Goal: Book appointment/travel/reservation

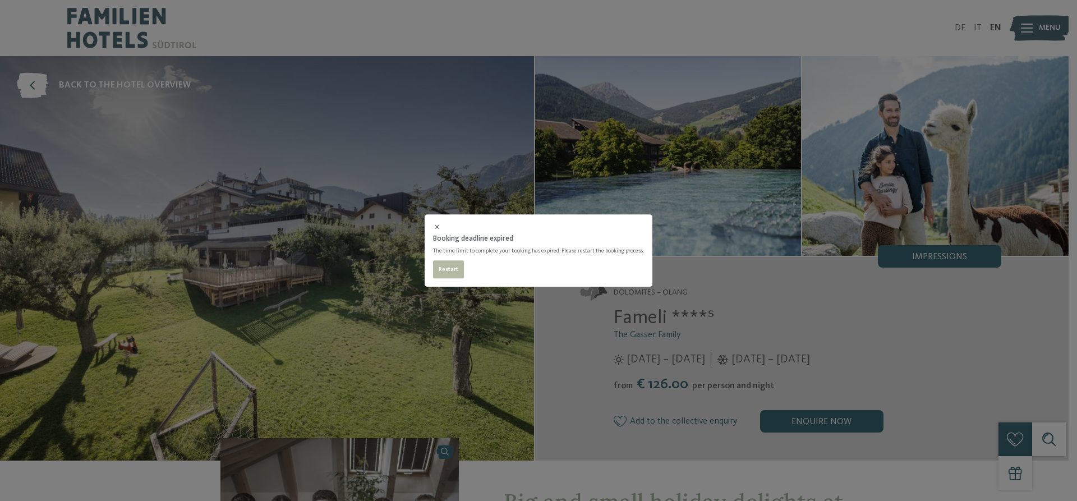
click at [535, 31] on div "Booking deadline expired The time limit to complete your booking has expired. P…" at bounding box center [538, 250] width 1077 height 501
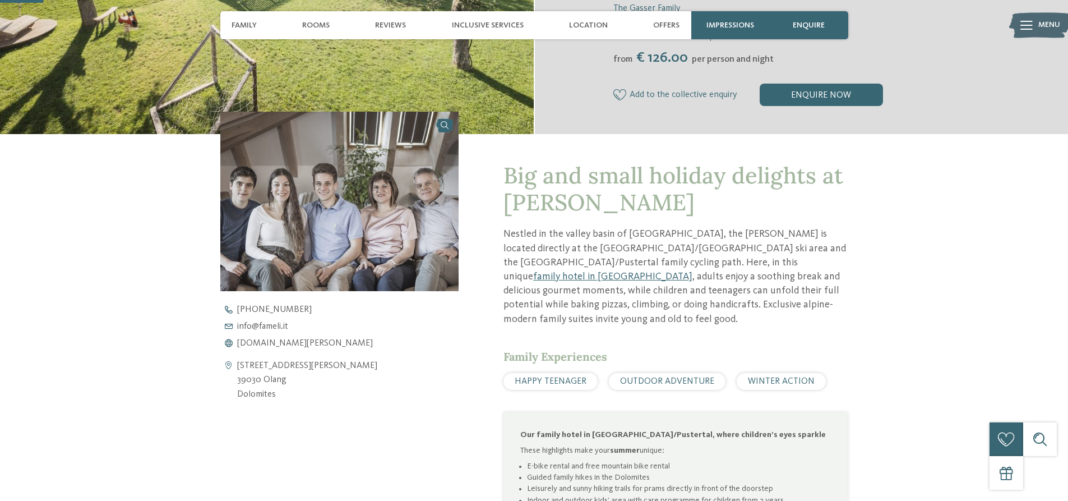
scroll to position [337, 0]
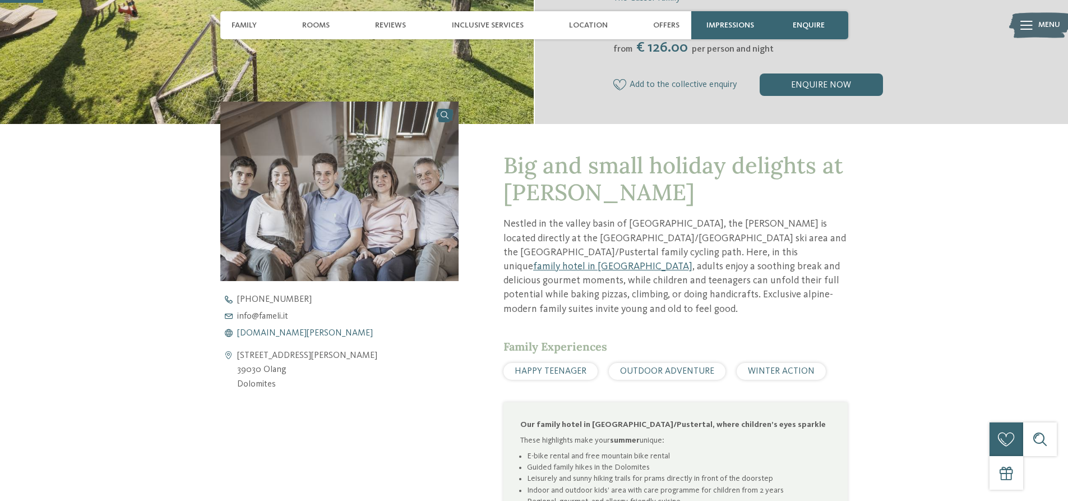
click at [274, 333] on span "[DOMAIN_NAME][PERSON_NAME]" at bounding box center [305, 333] width 136 height 9
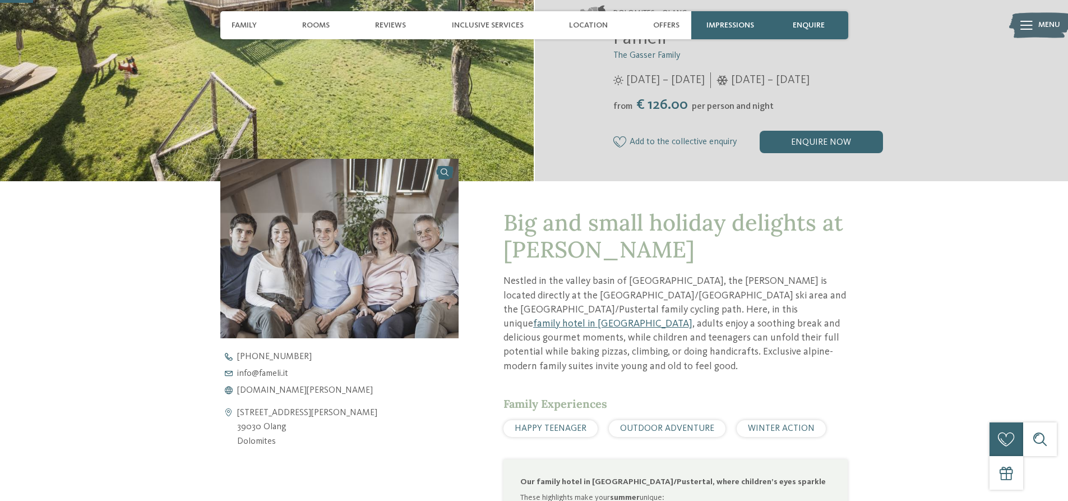
scroll to position [280, 0]
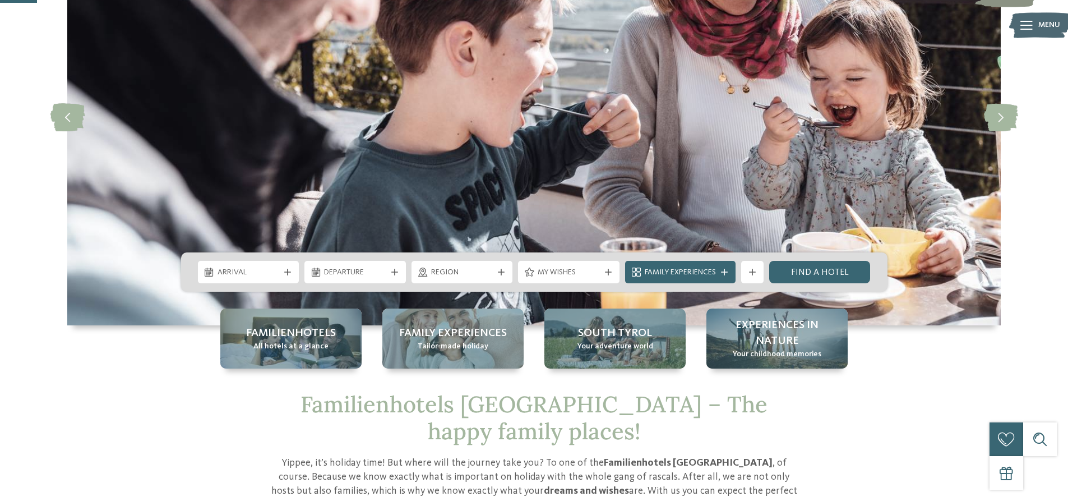
scroll to position [168, 0]
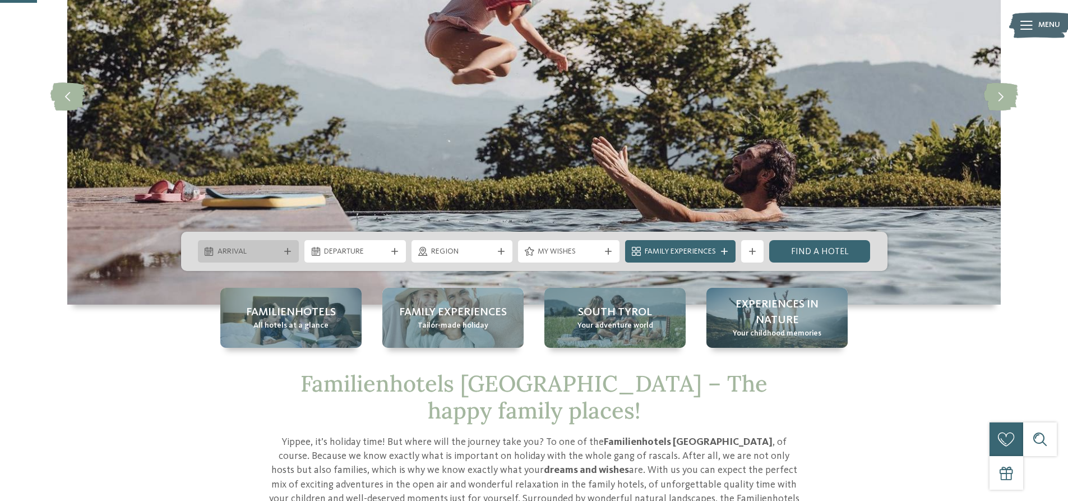
click at [265, 246] on div "Arrival" at bounding box center [249, 251] width 68 height 12
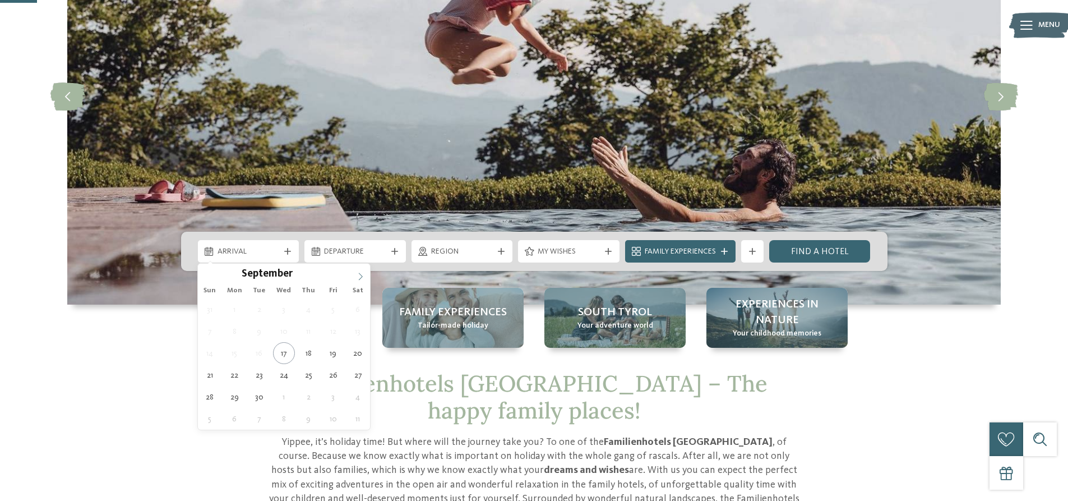
click at [366, 270] on span at bounding box center [360, 273] width 19 height 19
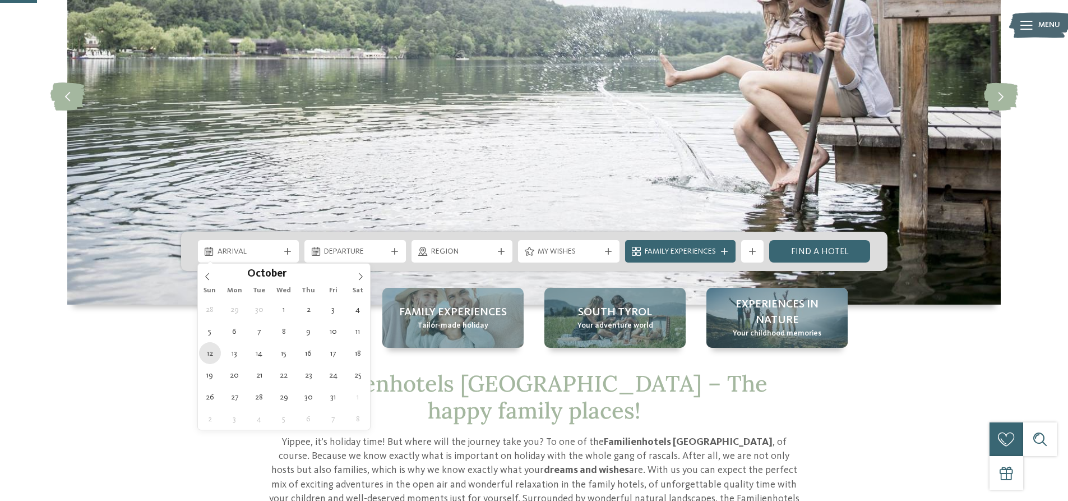
type div "12.10.2025"
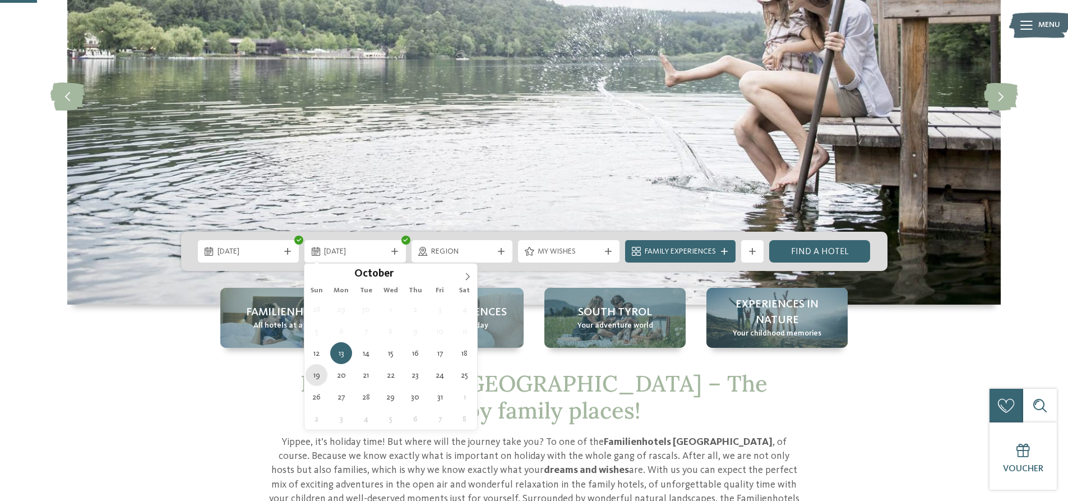
type div "19.10.2025"
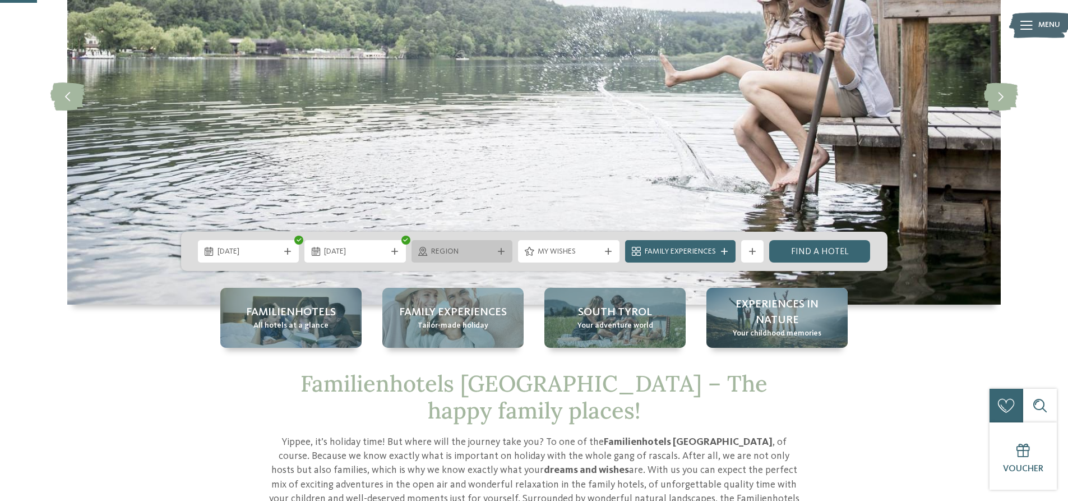
click at [460, 252] on span "Region" at bounding box center [462, 251] width 62 height 11
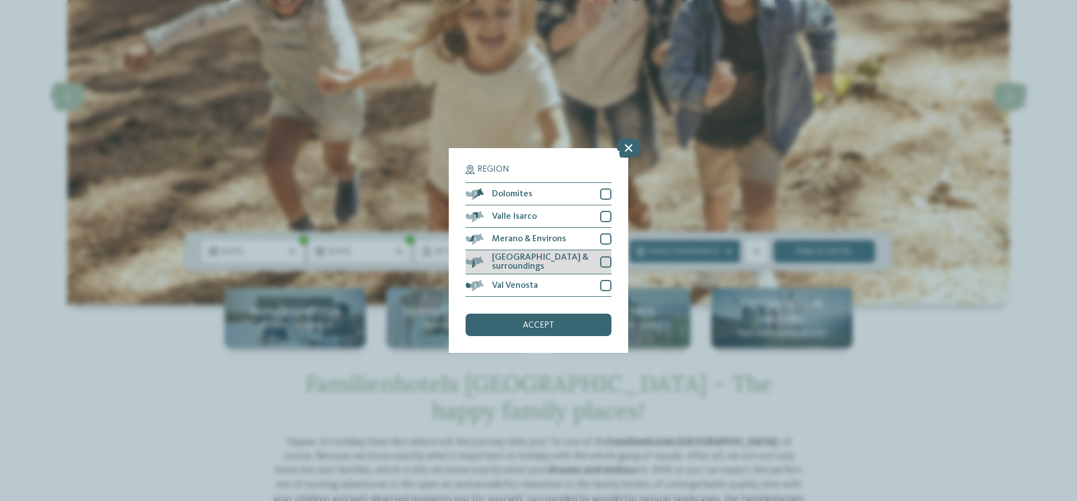
click at [603, 261] on div at bounding box center [605, 261] width 11 height 11
click at [566, 329] on div "accept" at bounding box center [539, 325] width 146 height 22
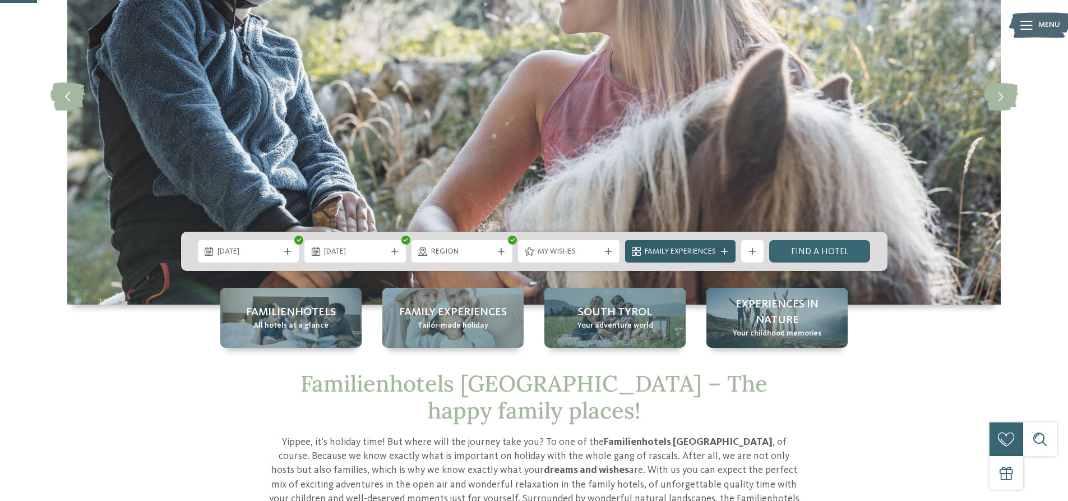
click at [715, 246] on span "Family Experiences" at bounding box center [680, 251] width 71 height 11
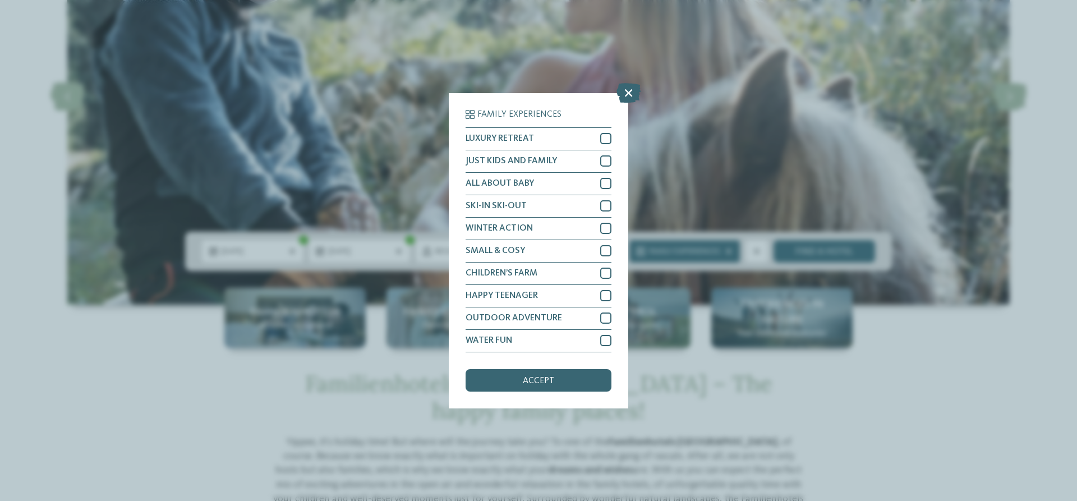
click at [715, 247] on div "Family Experiences LUXURY RETREAT JUST KIDS AND FAMILY" at bounding box center [538, 250] width 1077 height 501
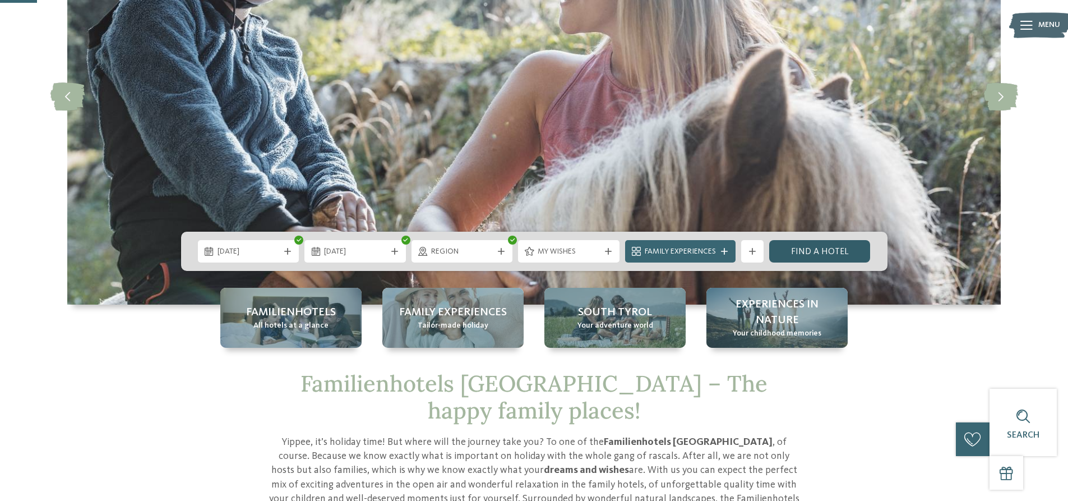
click at [798, 255] on link "Find a hotel" at bounding box center [821, 251] width 102 height 22
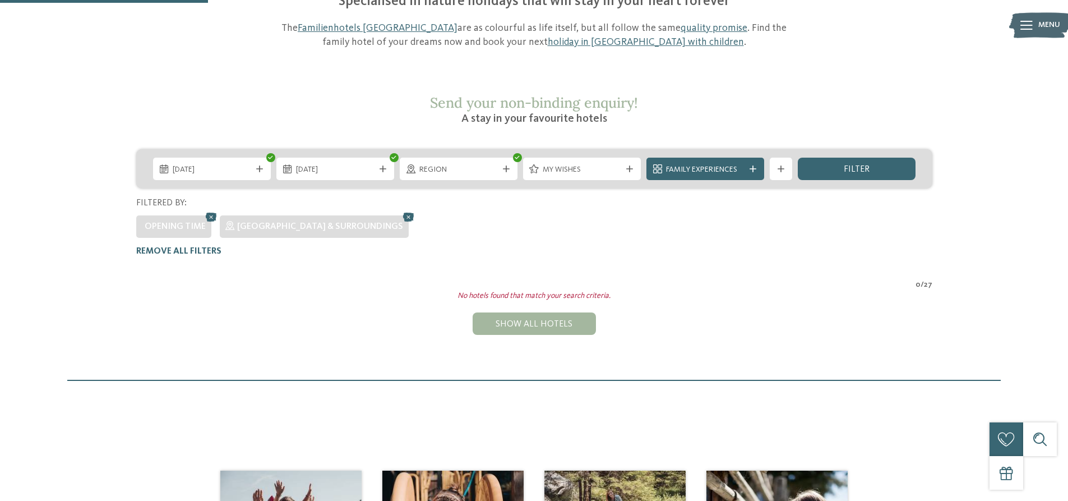
scroll to position [117, 0]
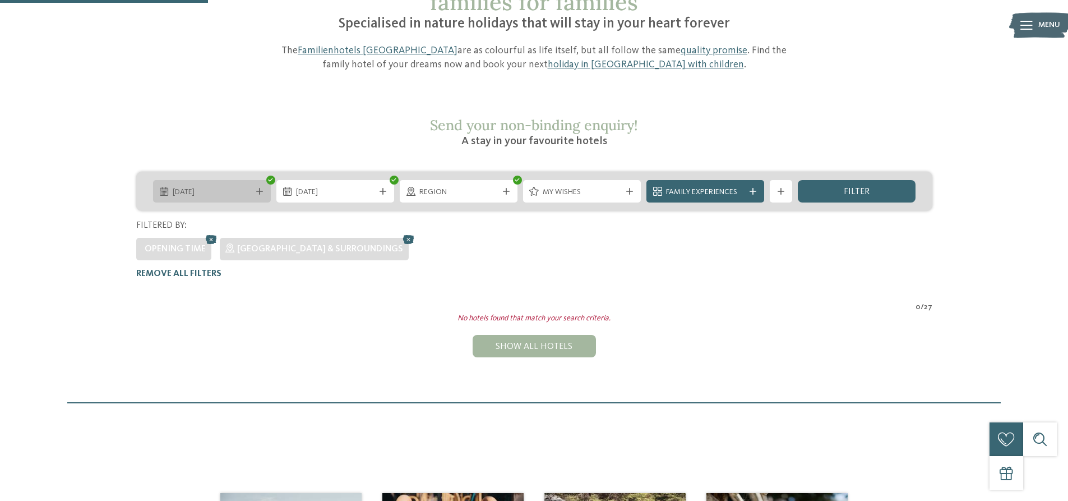
click at [260, 188] on icon at bounding box center [259, 191] width 7 height 7
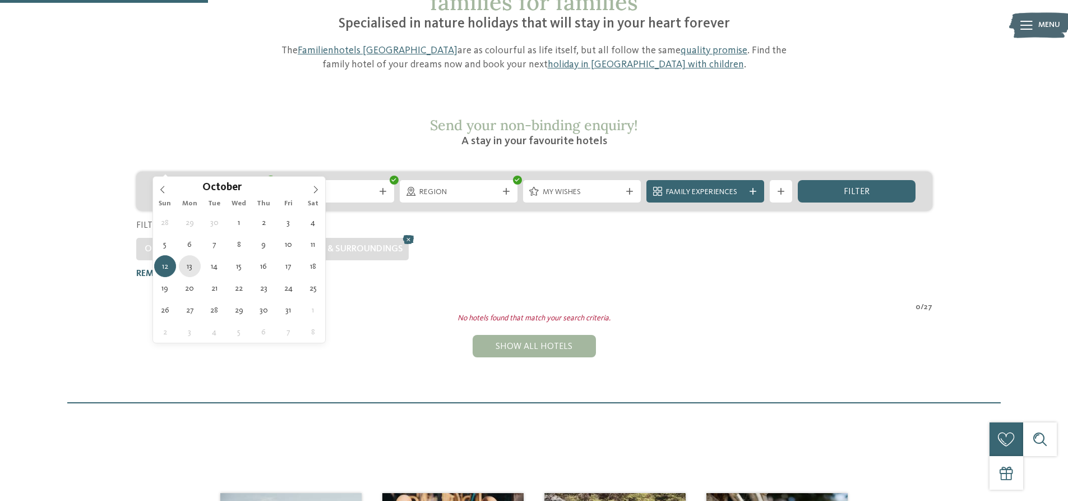
type div "13.10.2025"
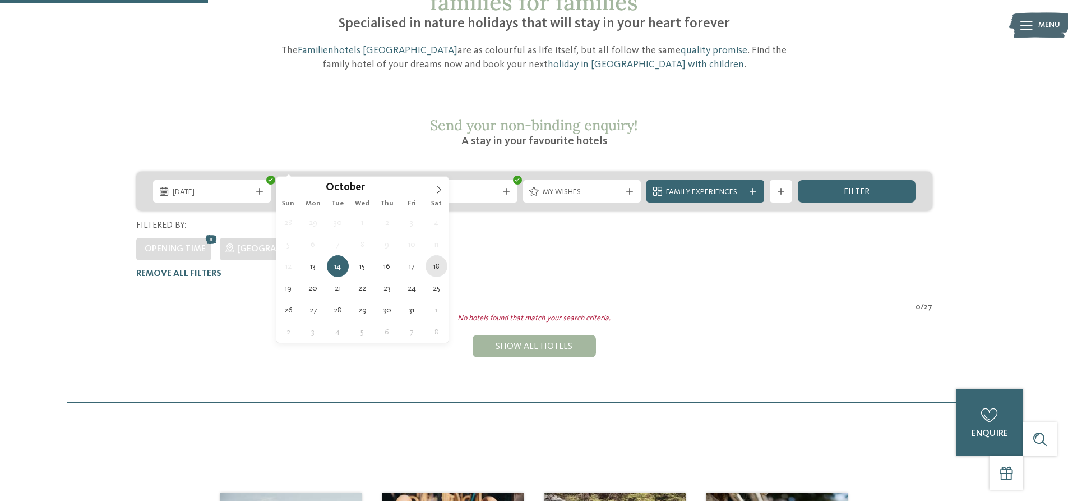
type div "18.10.2025"
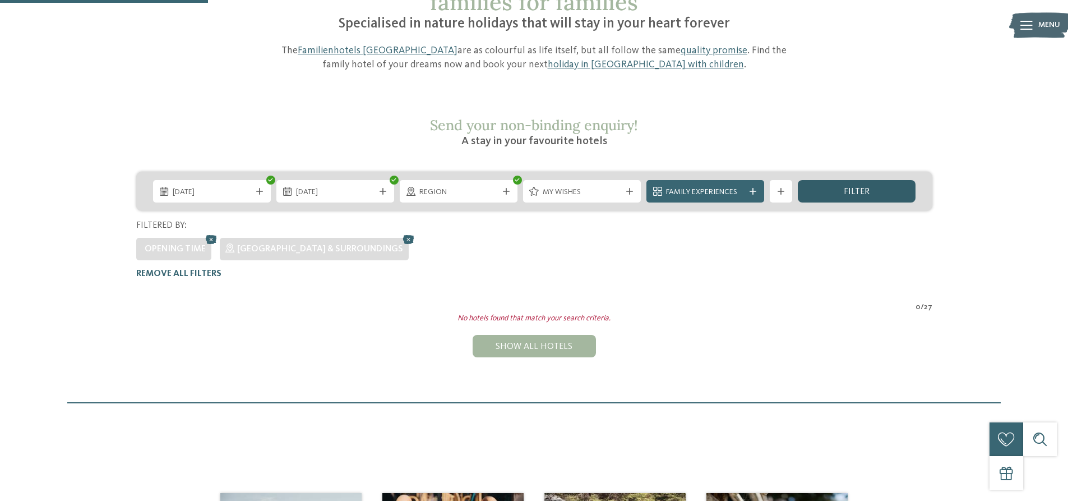
click at [832, 180] on div "filter" at bounding box center [857, 191] width 118 height 22
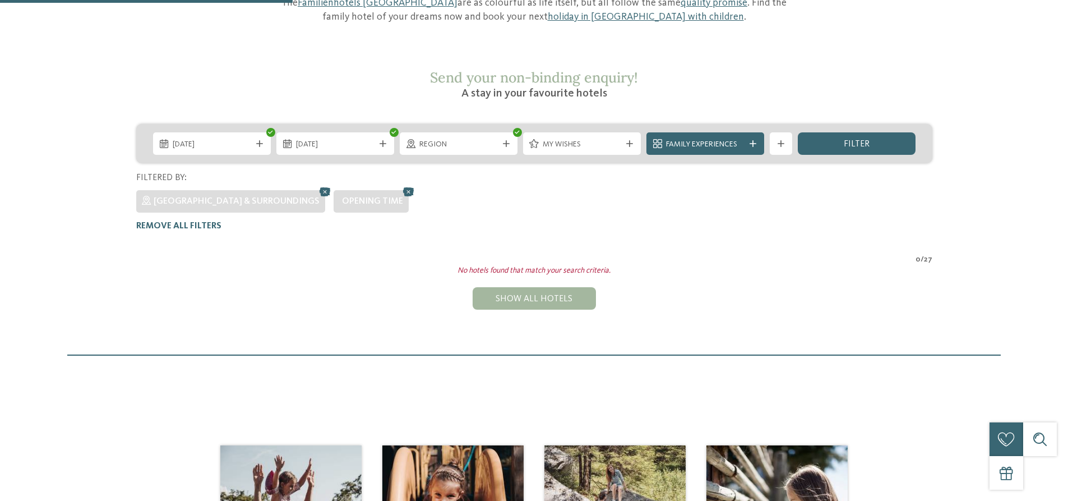
scroll to position [168, 0]
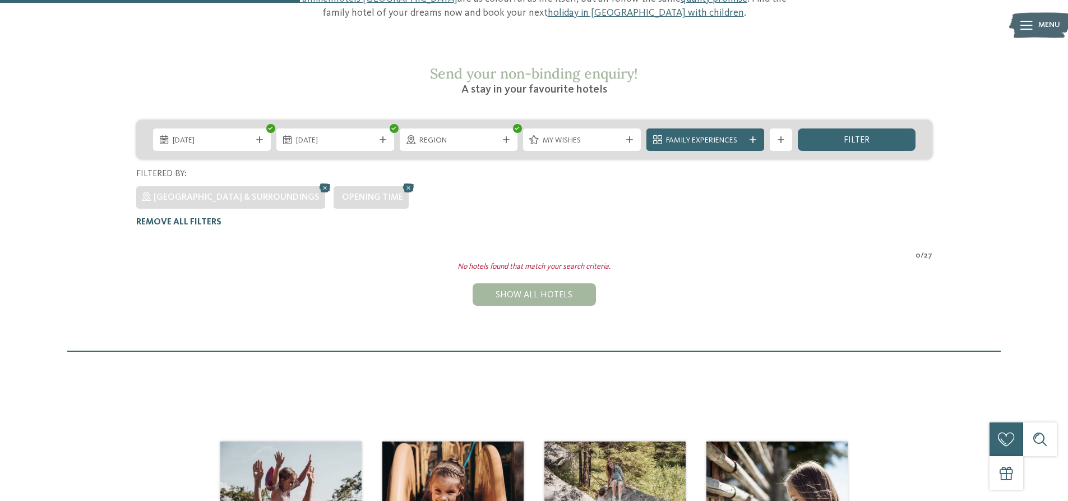
click at [186, 218] on span "Remove all filters" at bounding box center [178, 222] width 85 height 9
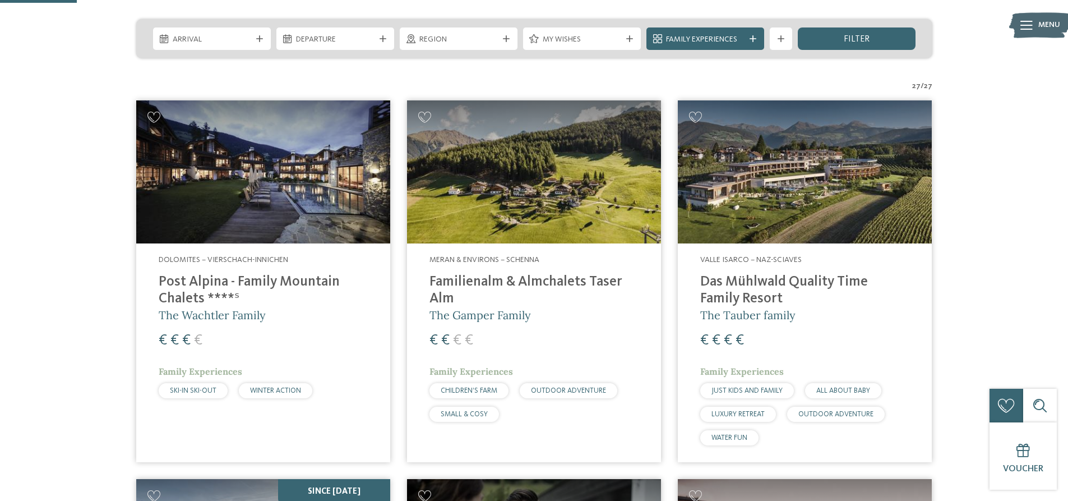
scroll to position [0, 0]
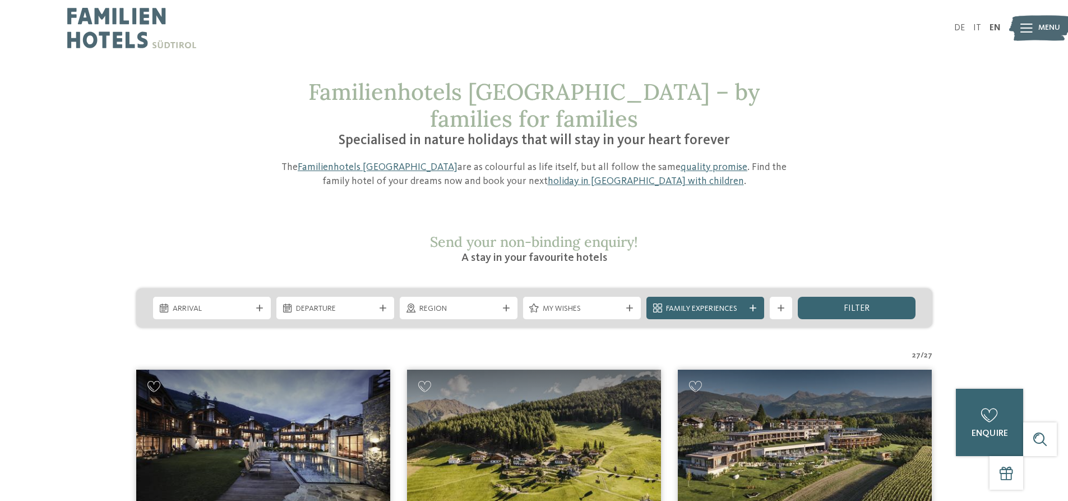
click at [451, 303] on span "Region" at bounding box center [459, 308] width 79 height 11
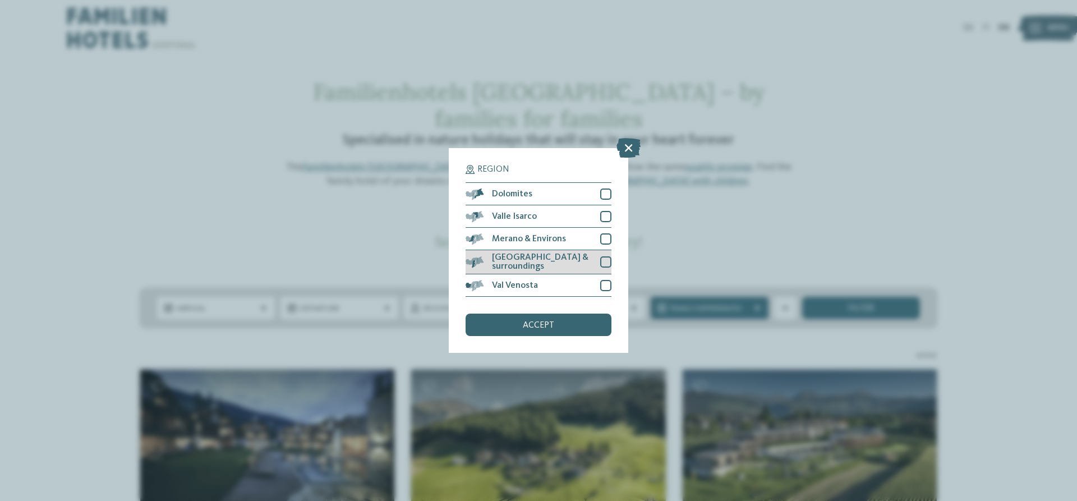
click at [580, 262] on span "[GEOGRAPHIC_DATA] & surroundings" at bounding box center [542, 262] width 100 height 18
click at [578, 322] on div "accept" at bounding box center [539, 325] width 146 height 22
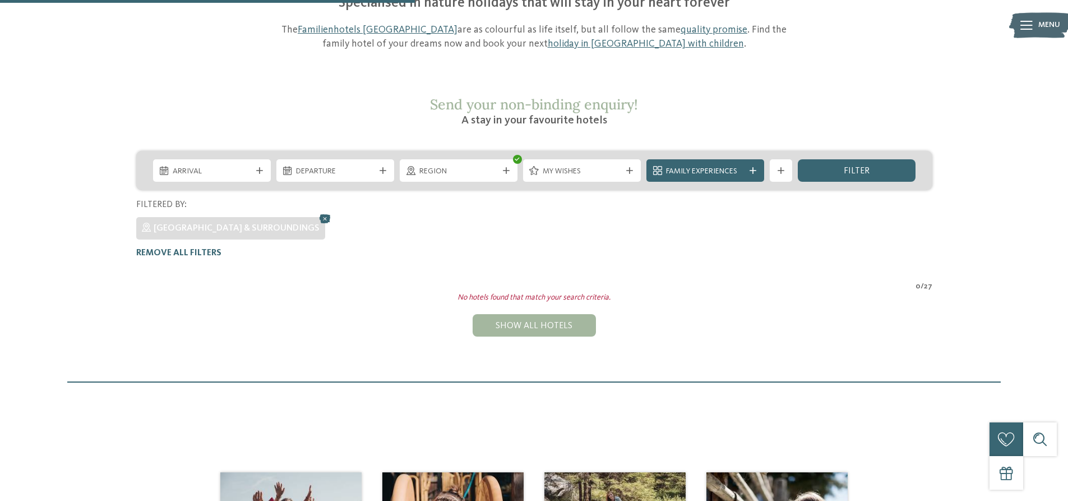
scroll to position [117, 0]
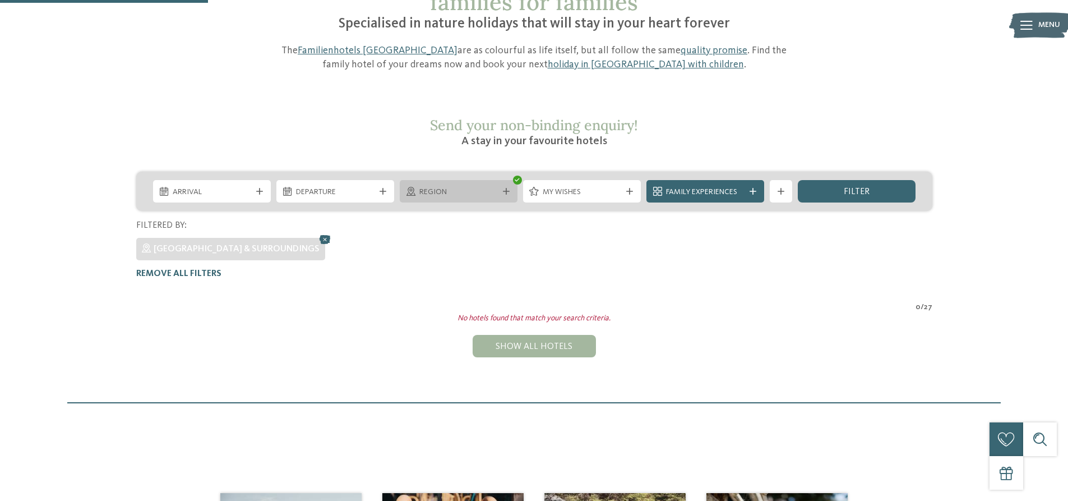
click at [514, 180] on div "Region" at bounding box center [459, 191] width 118 height 22
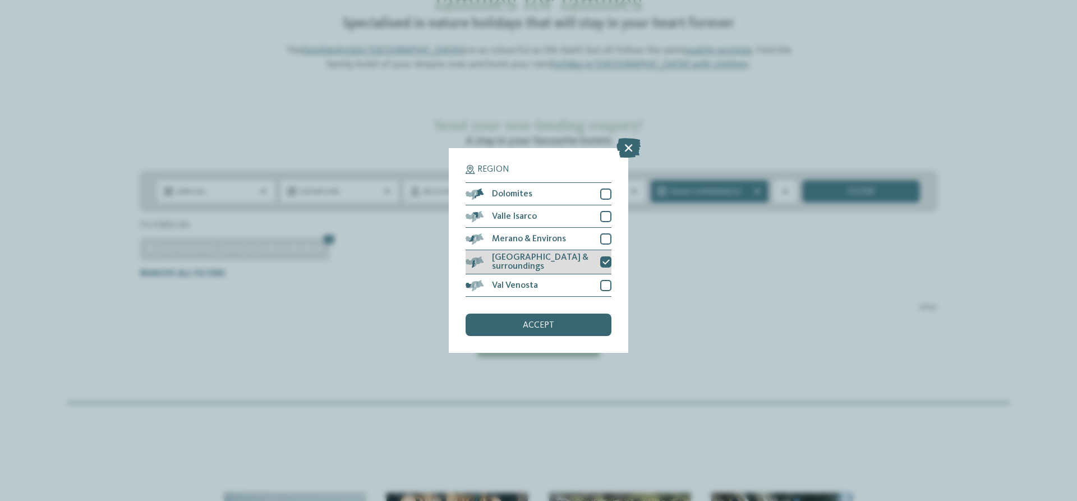
click at [606, 264] on icon at bounding box center [605, 262] width 7 height 7
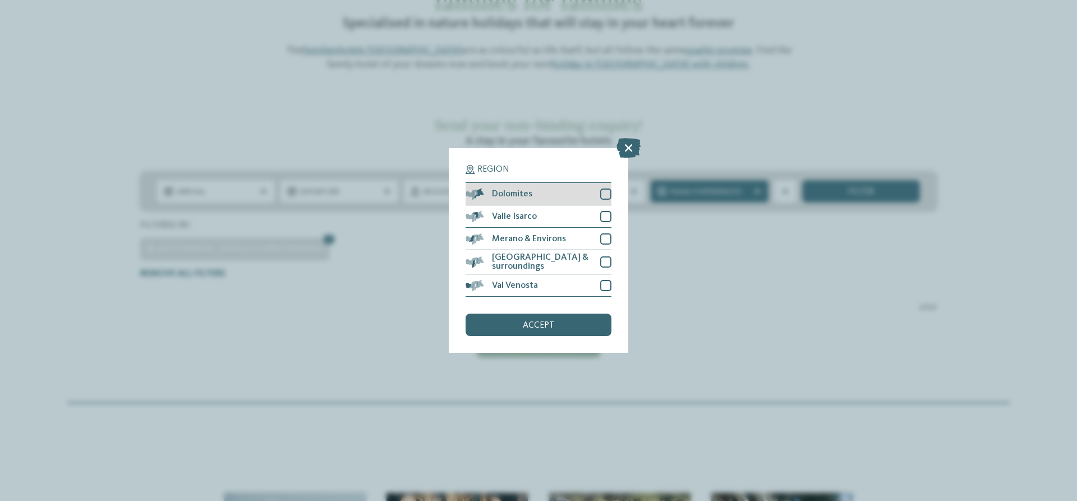
click at [607, 197] on div at bounding box center [605, 193] width 11 height 11
click at [559, 324] on div "accept" at bounding box center [539, 325] width 146 height 22
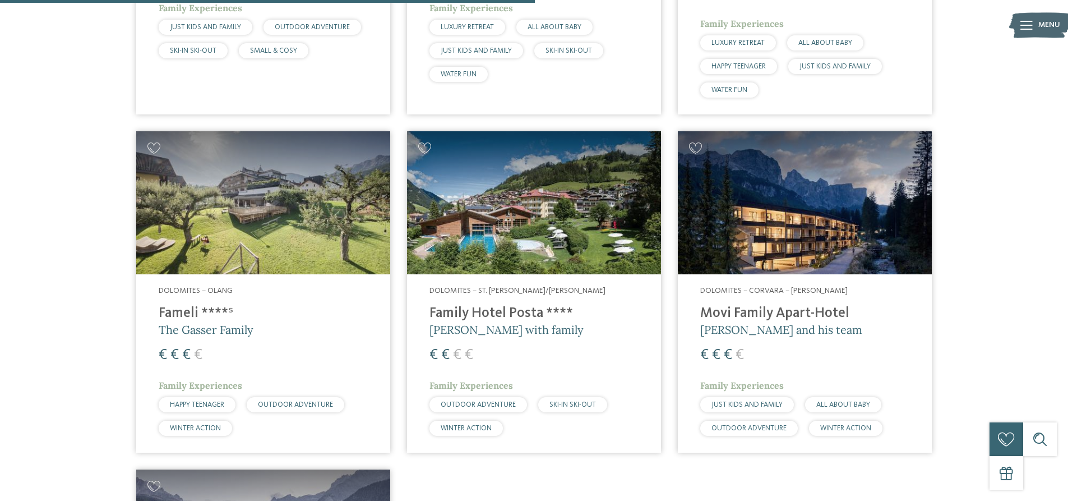
scroll to position [1070, 0]
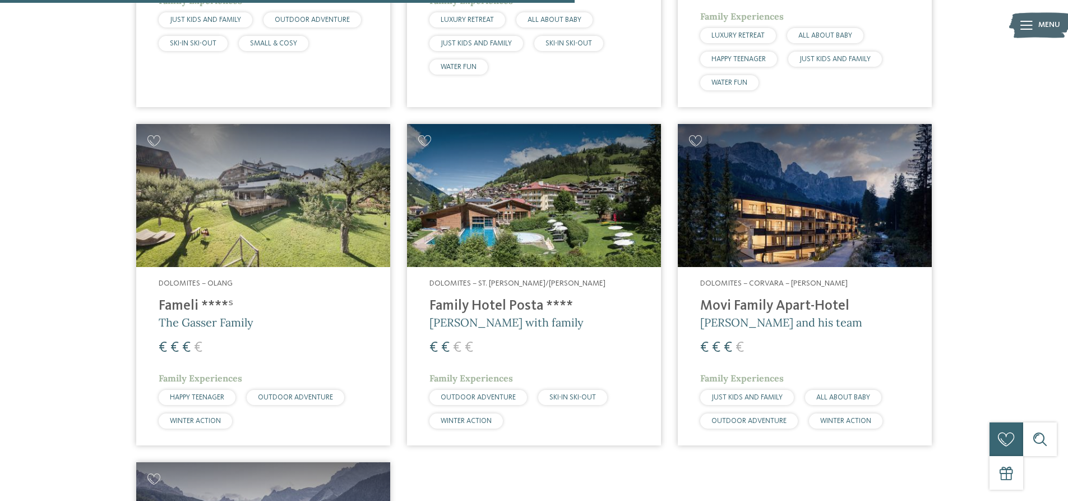
drag, startPoint x: 506, startPoint y: 279, endPoint x: 523, endPoint y: 284, distance: 18.1
click at [506, 298] on h4 "Family Hotel Posta ****" at bounding box center [534, 306] width 209 height 17
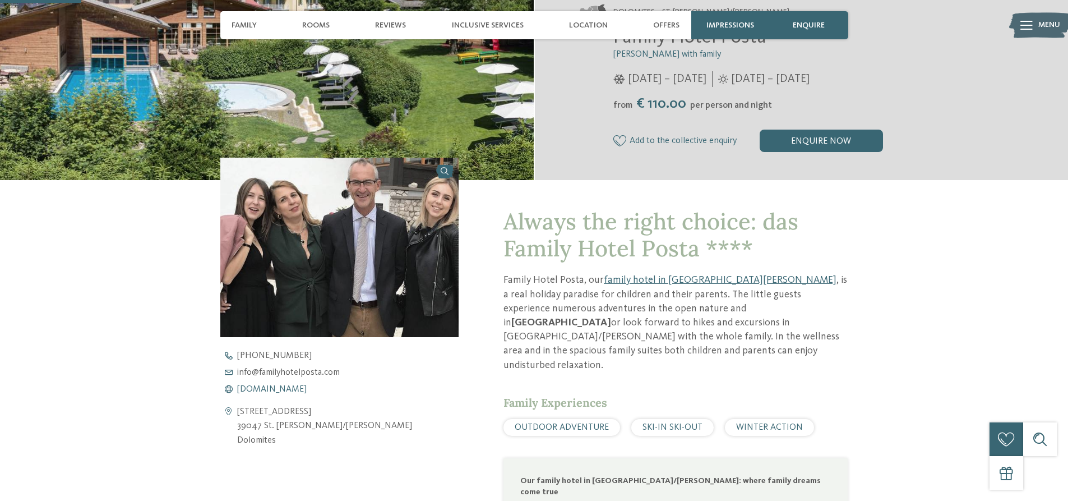
click at [307, 390] on span "www.familyhotelposta.com" at bounding box center [272, 389] width 70 height 9
